Goal: Find specific page/section: Find specific page/section

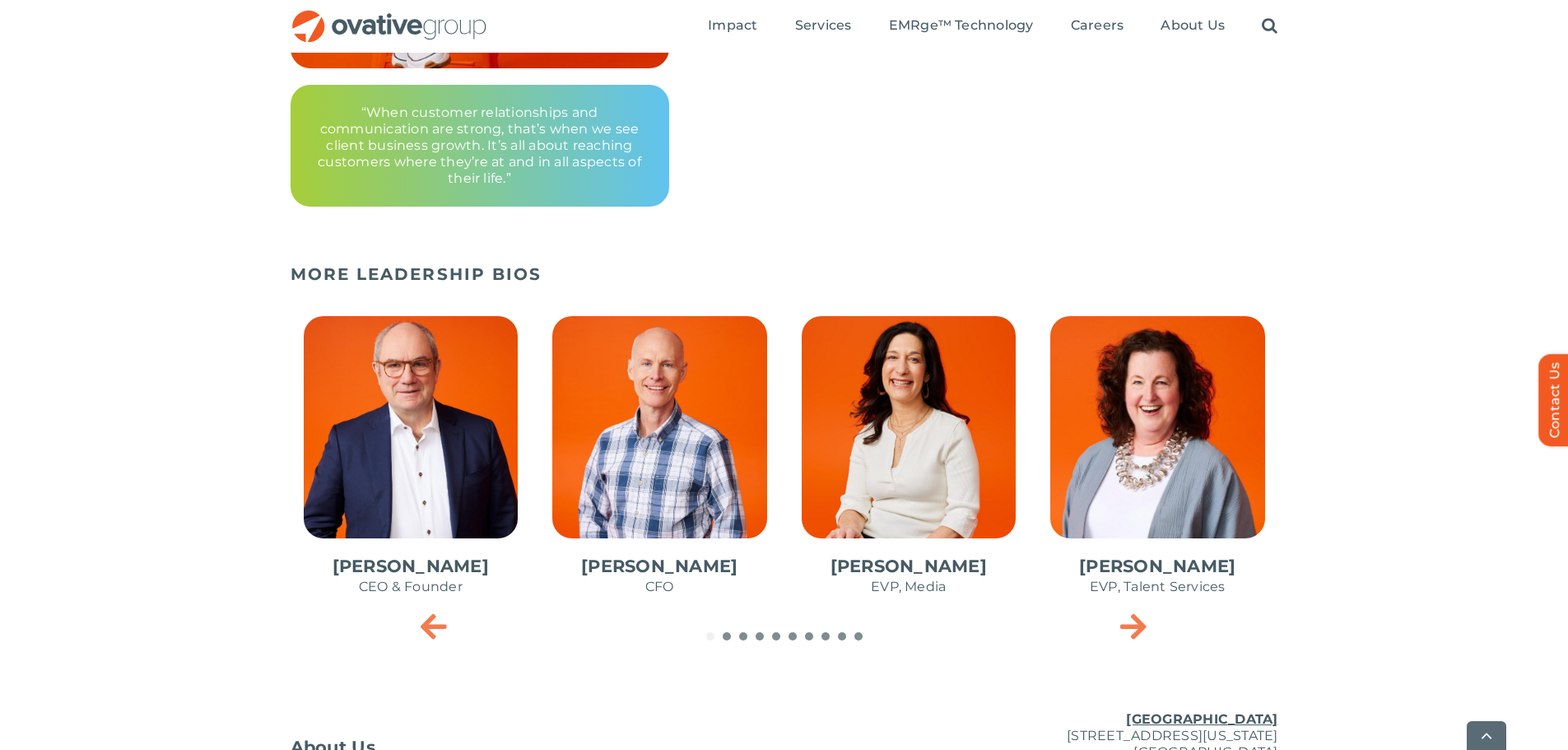
scroll to position [576, 0]
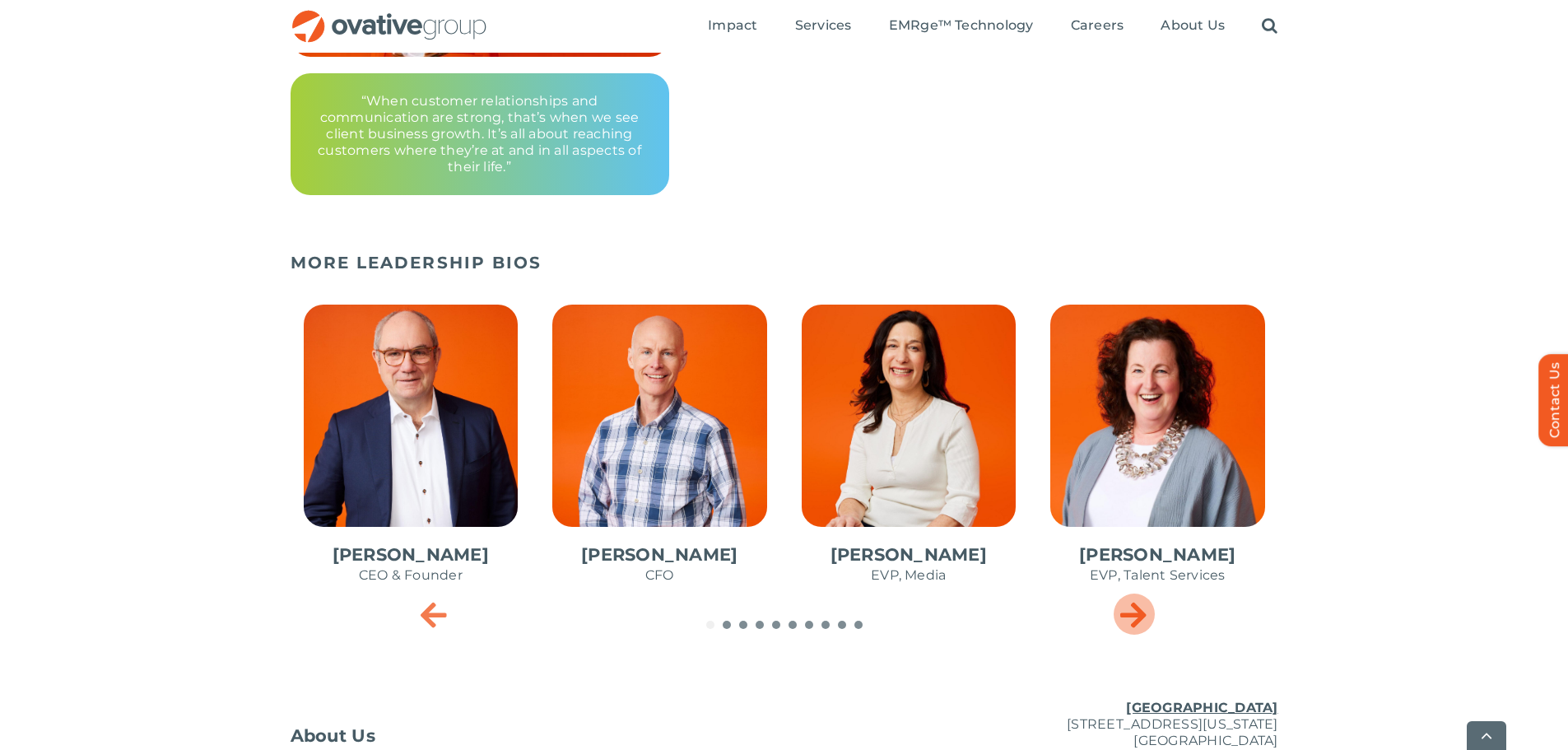
click at [1144, 623] on icon "Next slide" at bounding box center [1133, 614] width 26 height 33
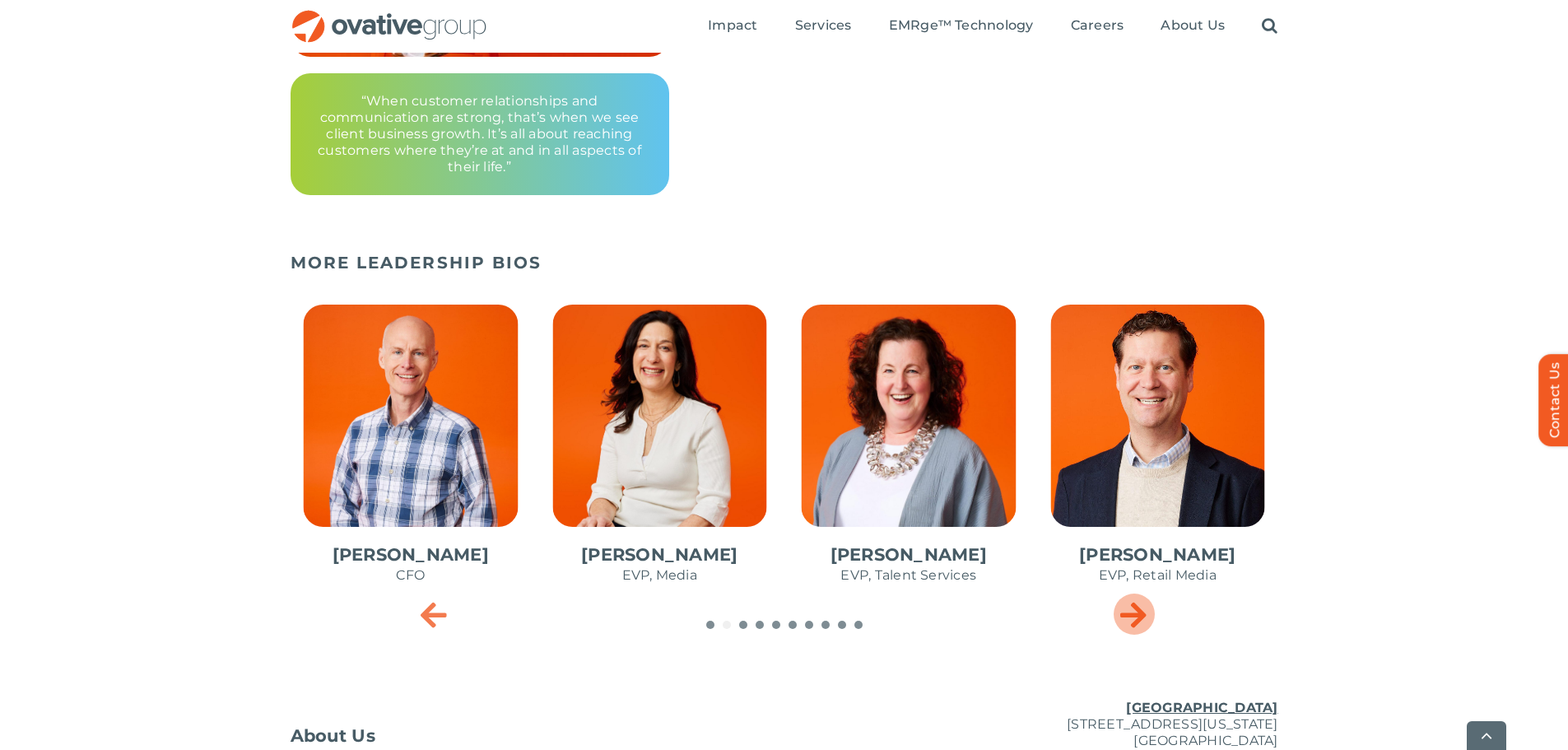
click at [1144, 623] on icon "Next slide" at bounding box center [1133, 614] width 26 height 33
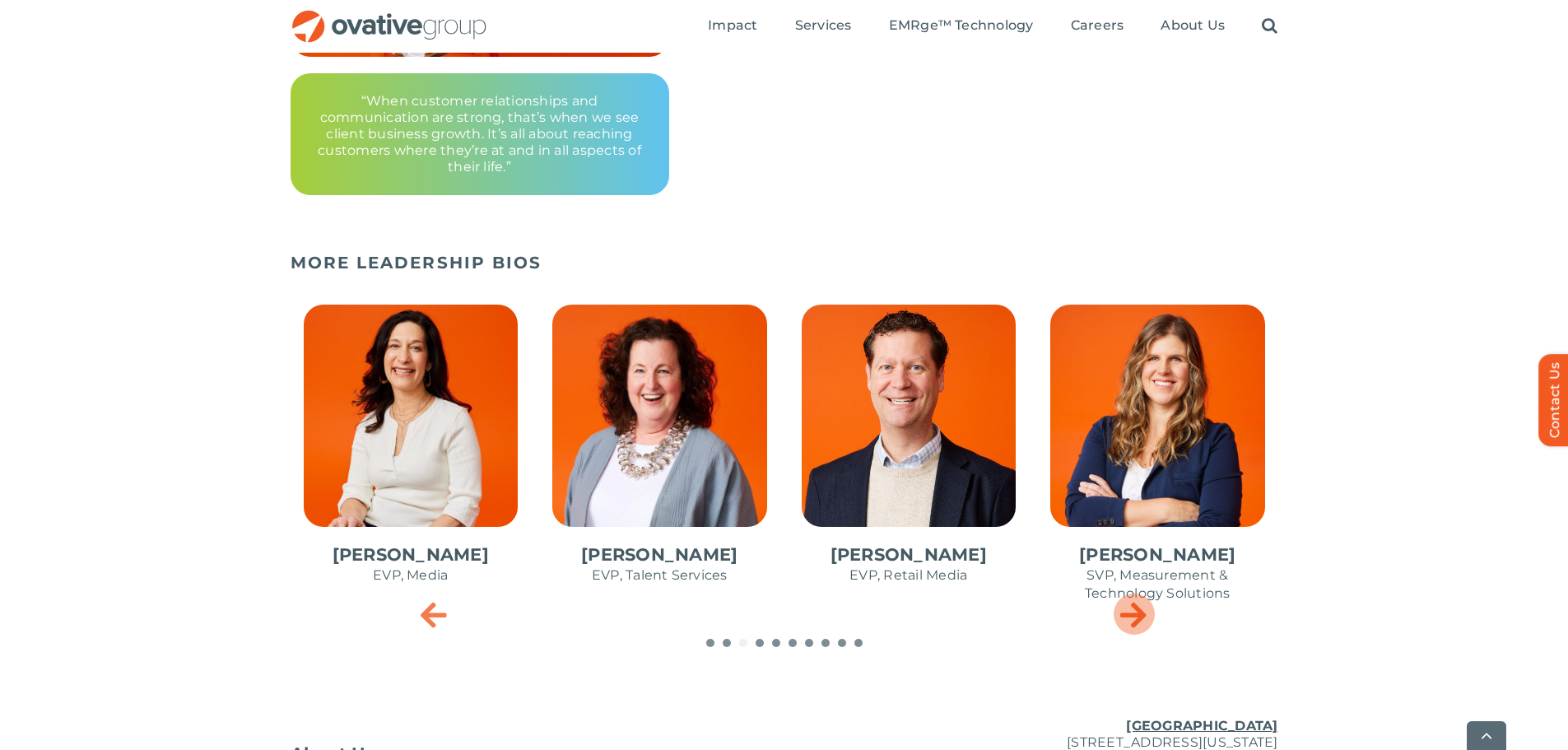
click at [1138, 622] on icon "Next slide" at bounding box center [1133, 614] width 26 height 33
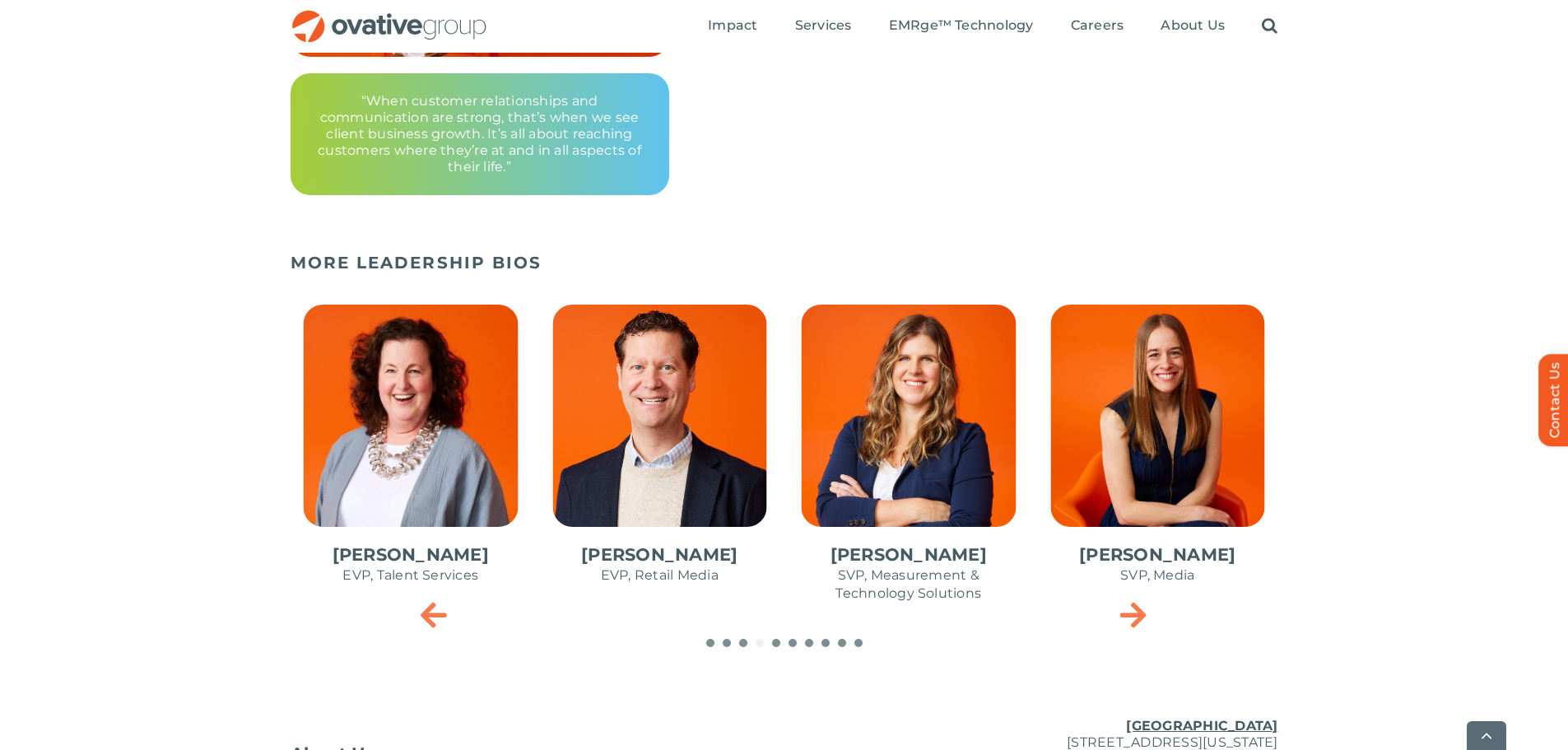
click at [938, 454] on span "6 / 10" at bounding box center [909, 462] width 241 height 341
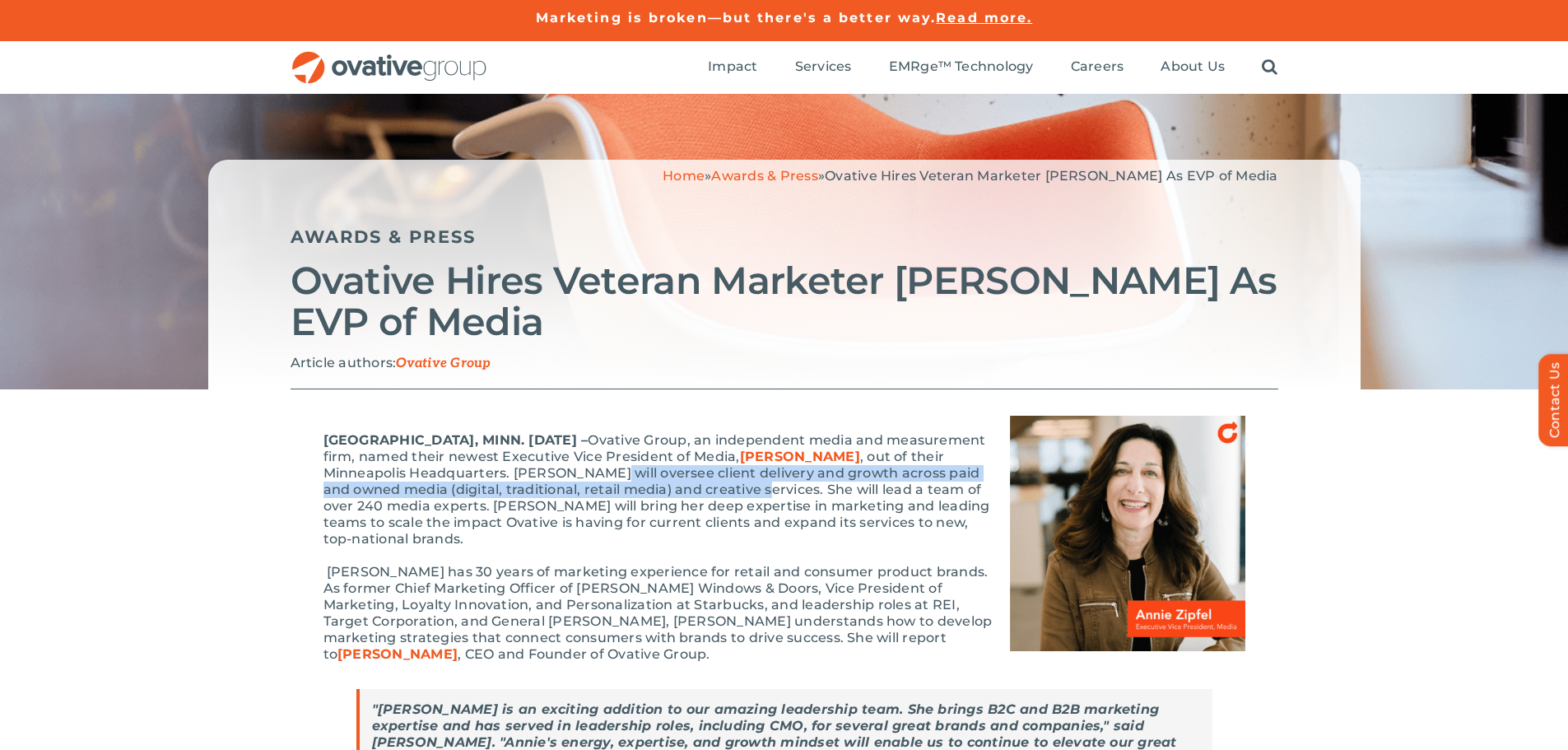
drag, startPoint x: 629, startPoint y: 472, endPoint x: 785, endPoint y: 484, distance: 156.5
click at [785, 484] on span ", an independent media and measurement firm, named their newest Executive Vice …" at bounding box center [657, 489] width 667 height 115
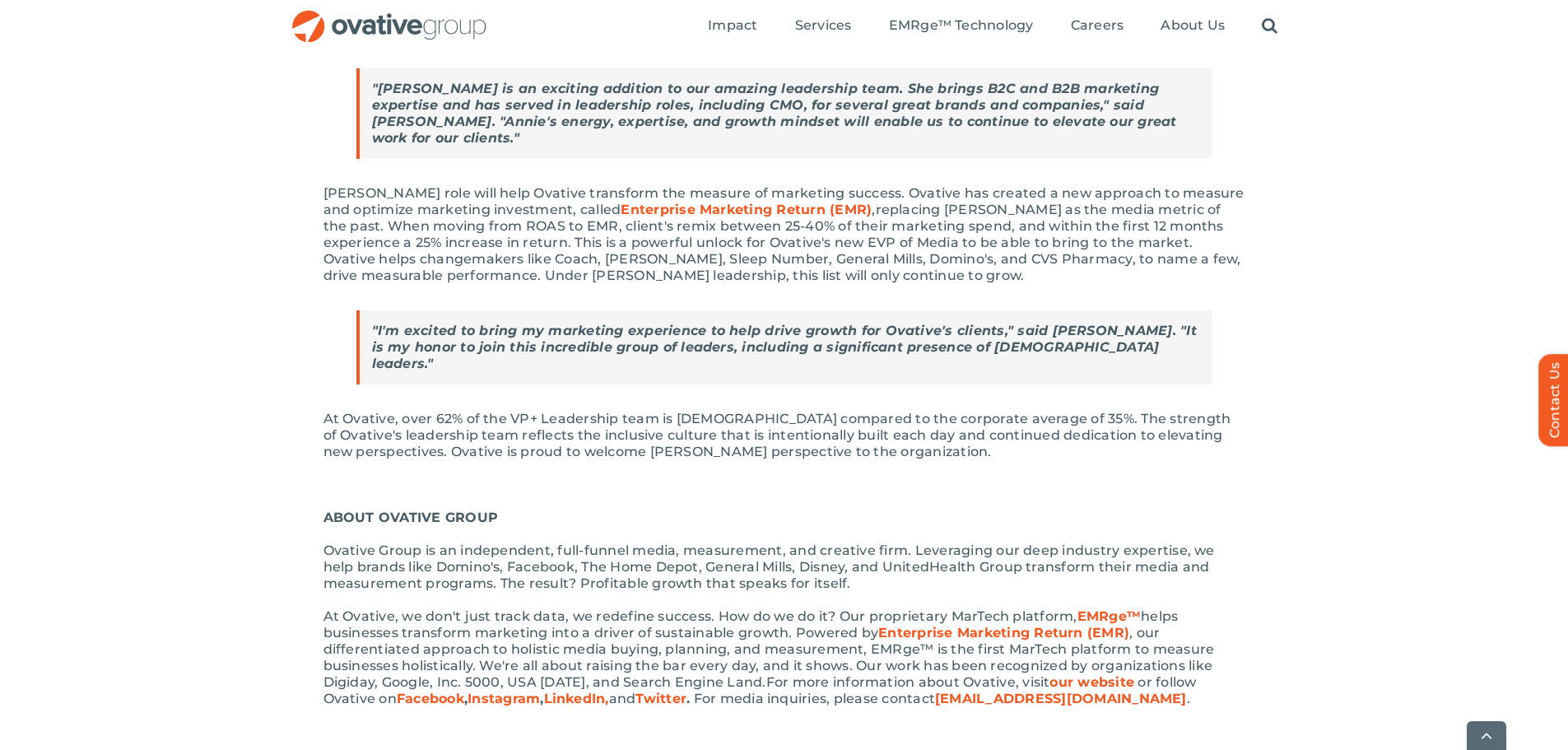
scroll to position [823, 0]
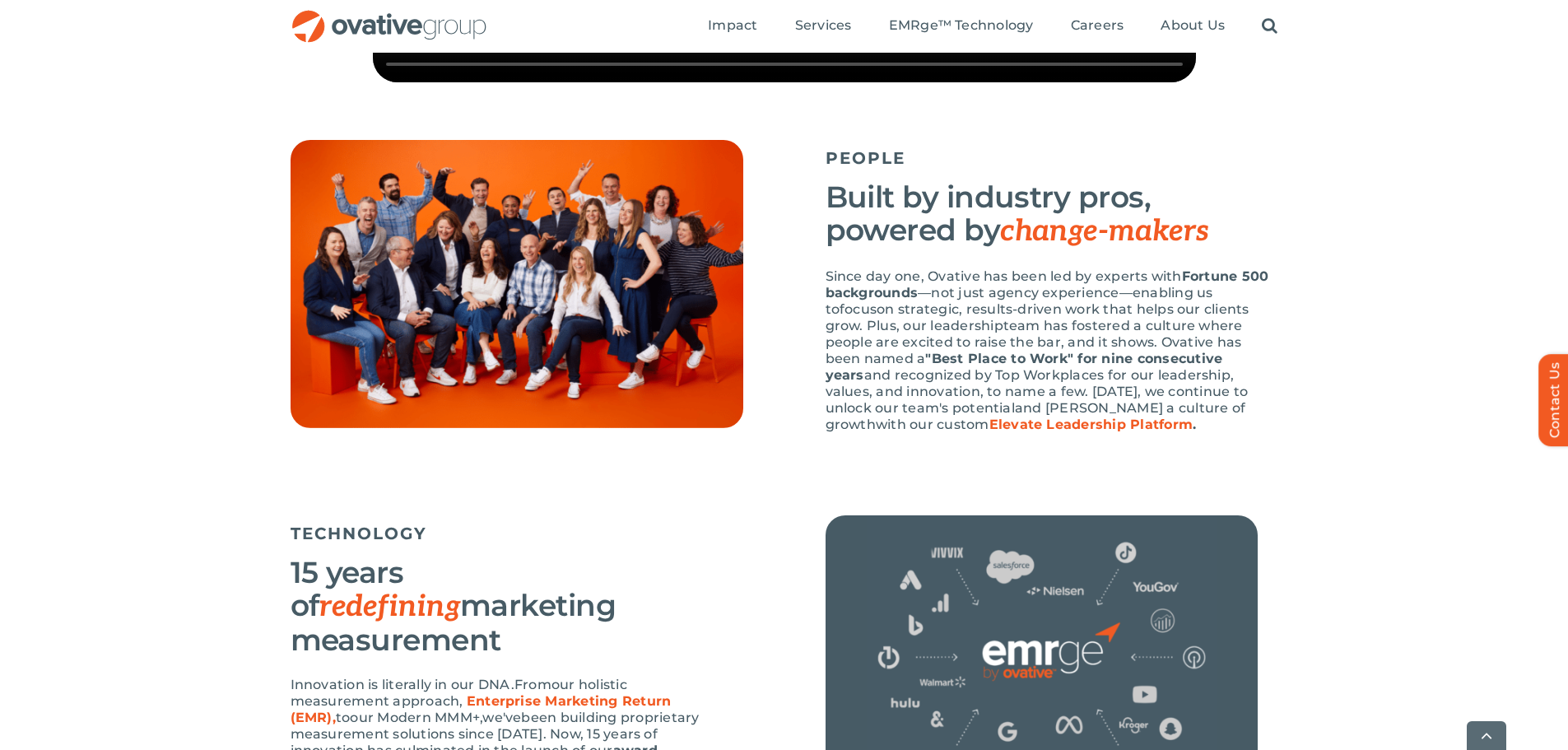
scroll to position [1481, 0]
